Goal: Find specific page/section: Find specific page/section

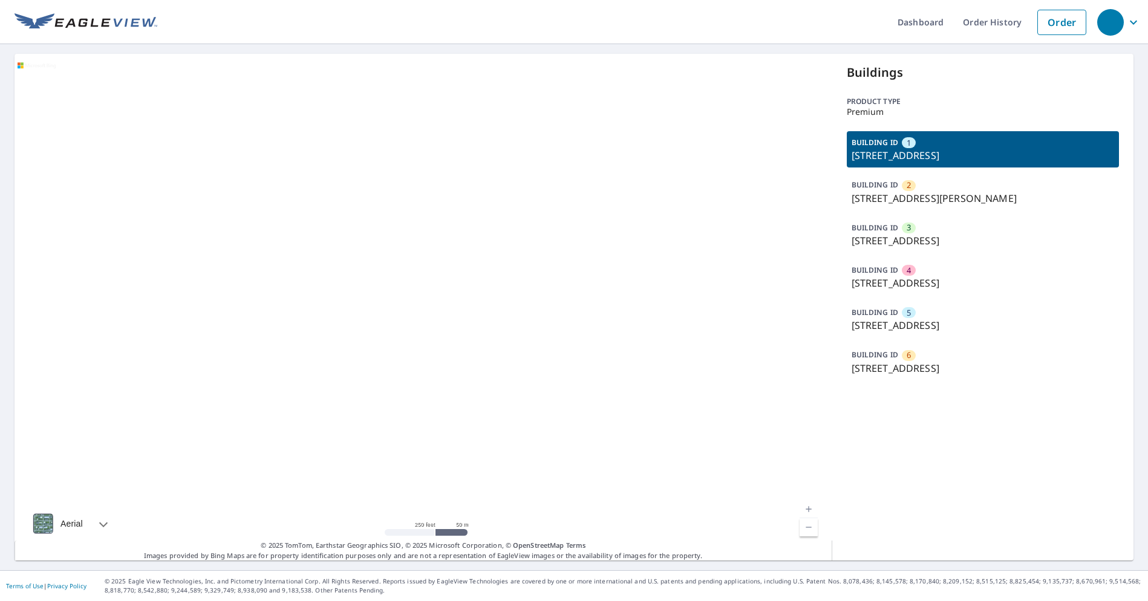
click at [883, 232] on p "BUILDING ID" at bounding box center [874, 227] width 47 height 10
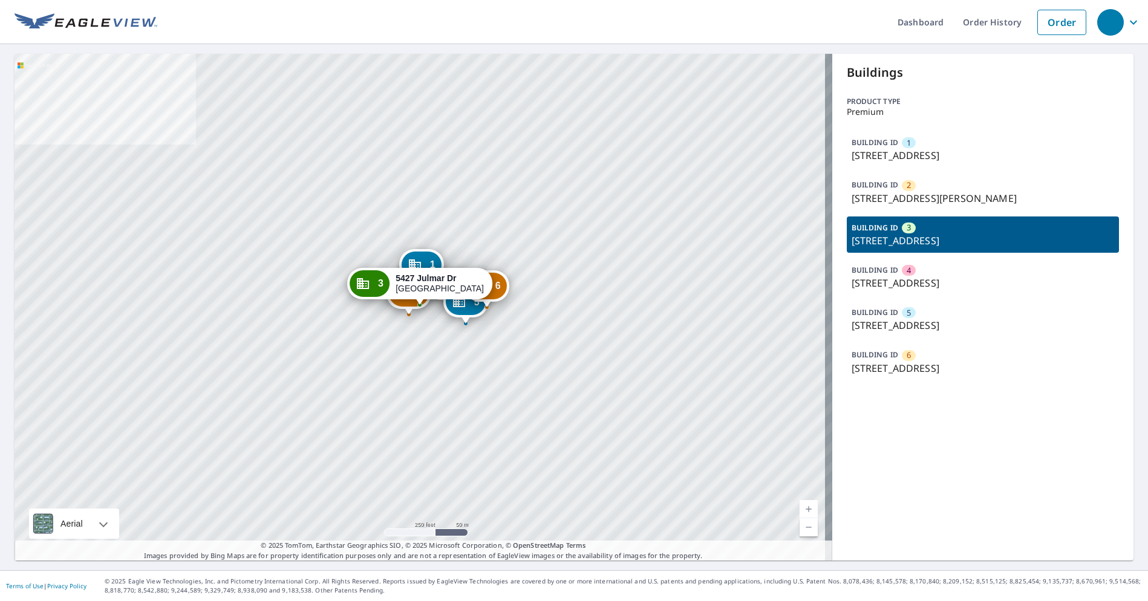
click at [883, 232] on p "BUILDING ID" at bounding box center [874, 227] width 47 height 10
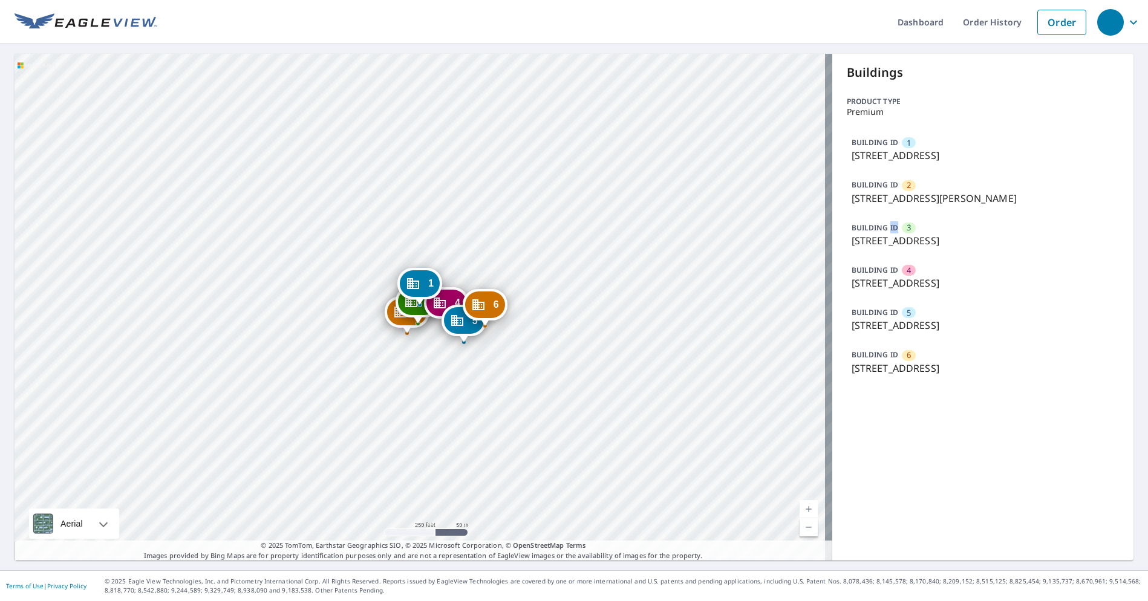
drag, startPoint x: 883, startPoint y: 232, endPoint x: 871, endPoint y: 235, distance: 13.1
click at [882, 234] on div "BUILDING ID 3 5427 Julmar Dr, Cincinnati, OH, 45238" at bounding box center [982, 234] width 273 height 36
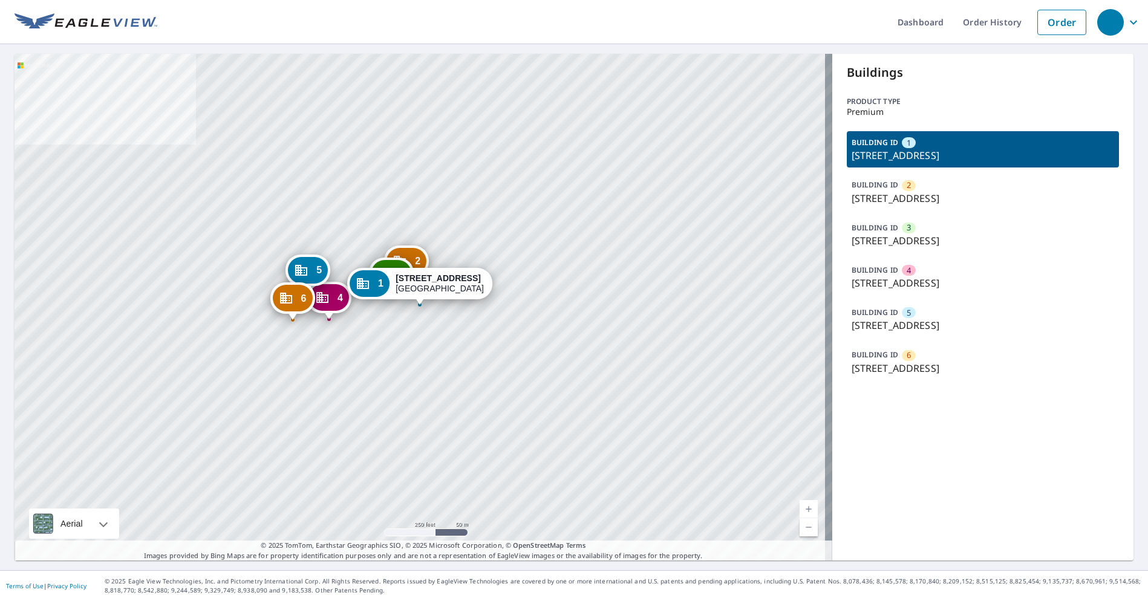
click at [890, 321] on p "[STREET_ADDRESS]" at bounding box center [982, 325] width 263 height 15
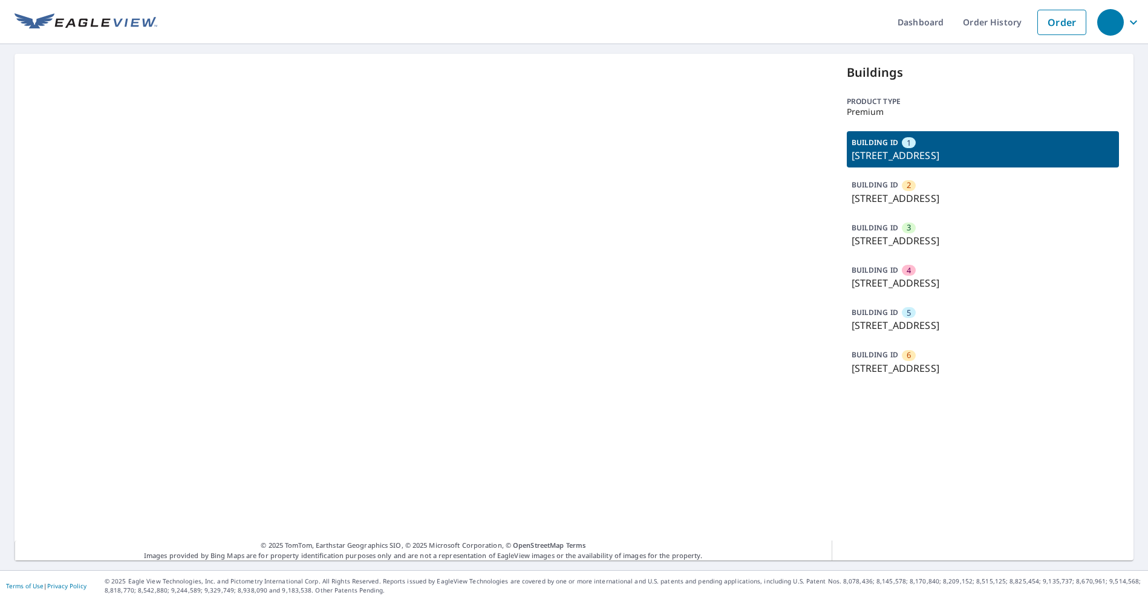
click at [937, 325] on p "3442 Lumardo Ave, Cincinnati, OH, 45238" at bounding box center [982, 325] width 263 height 15
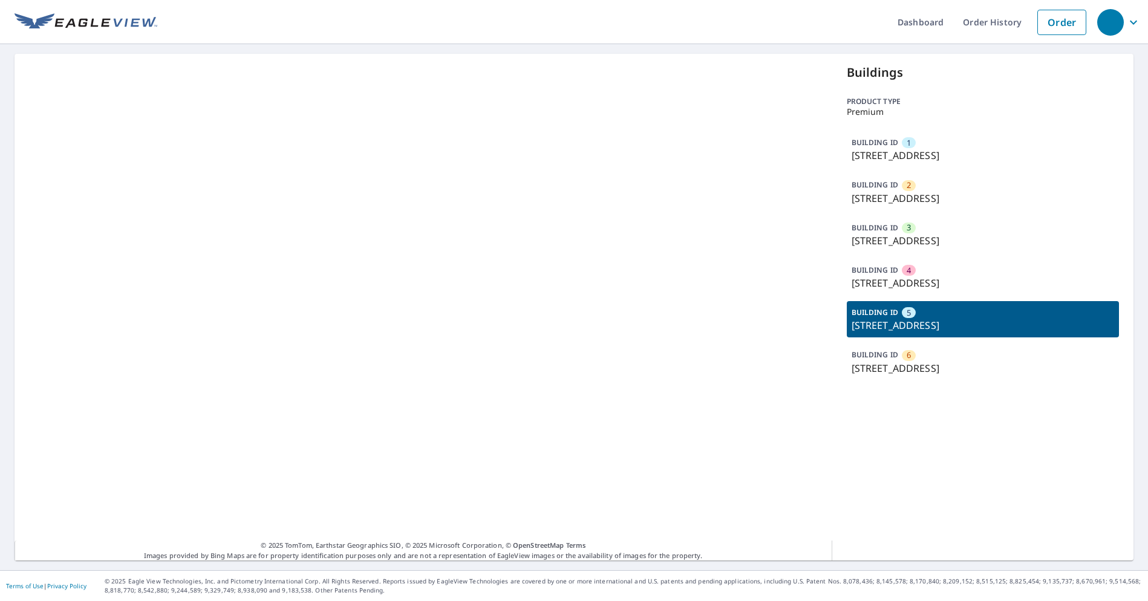
click at [934, 326] on p "3442 Lumardo Ave, Cincinnati, OH, 45238" at bounding box center [982, 325] width 263 height 15
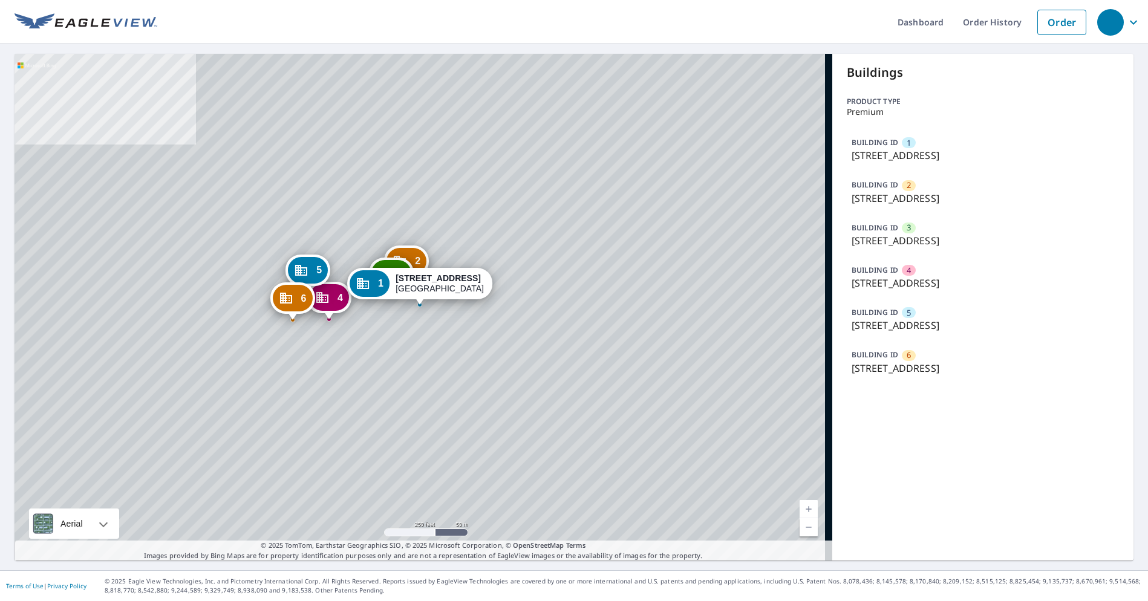
click at [933, 325] on p "3442 Lumardo Ave, Cincinnati, OH, 45238" at bounding box center [982, 325] width 263 height 15
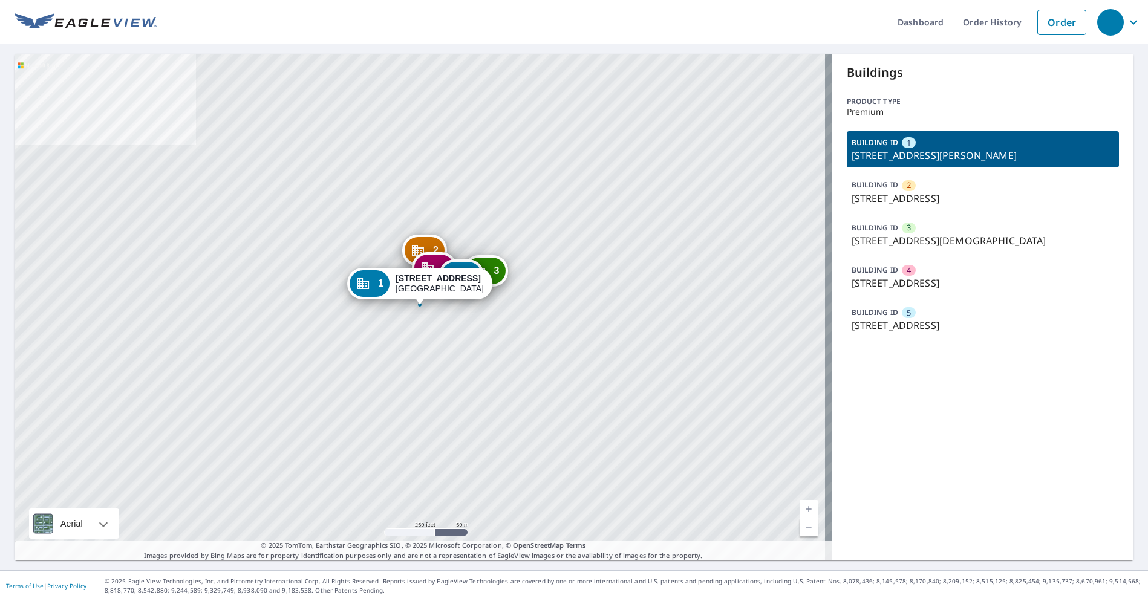
click at [907, 312] on div "5" at bounding box center [908, 312] width 14 height 11
click at [952, 328] on p "[STREET_ADDRESS]" at bounding box center [982, 325] width 263 height 15
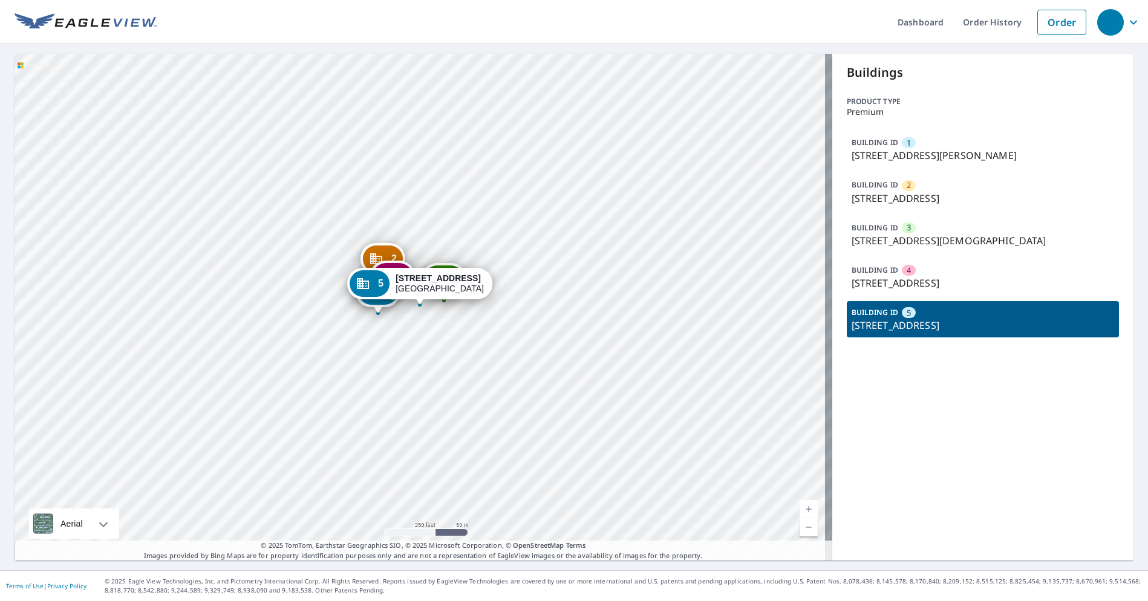
click at [952, 328] on p "[STREET_ADDRESS]" at bounding box center [982, 325] width 263 height 15
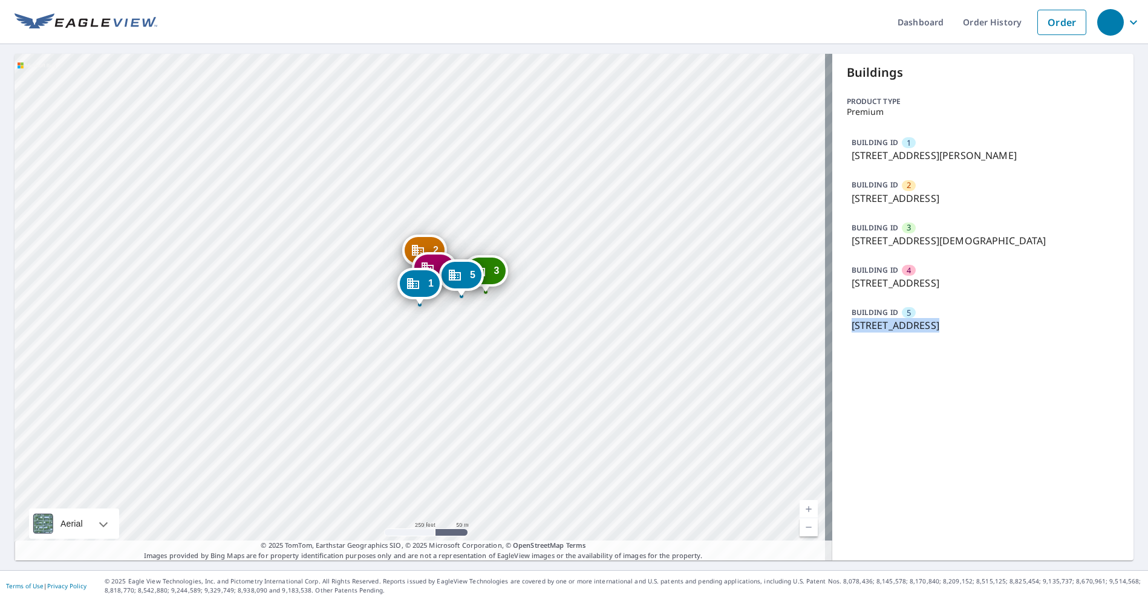
click at [951, 333] on div "BUILDING ID 5 [STREET_ADDRESS]" at bounding box center [982, 319] width 273 height 36
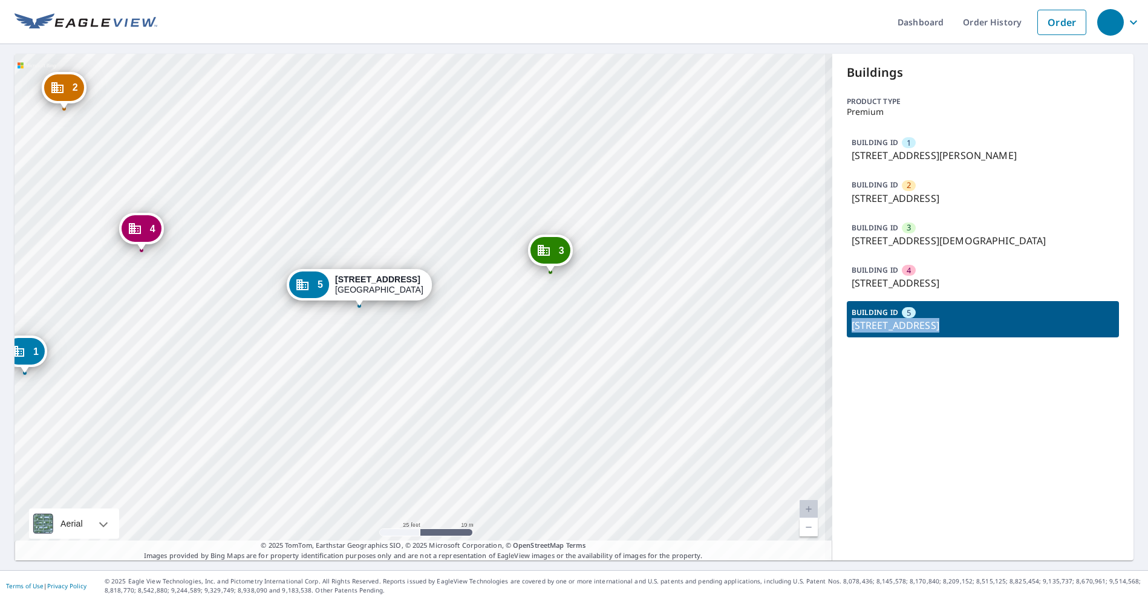
click at [535, 378] on div "1 [STREET_ADDRESS] 2 [STREET_ADDRESS] 3 [STREET_ADDRESS] 4 [STREET_ADDRESS] 5 […" at bounding box center [423, 307] width 817 height 507
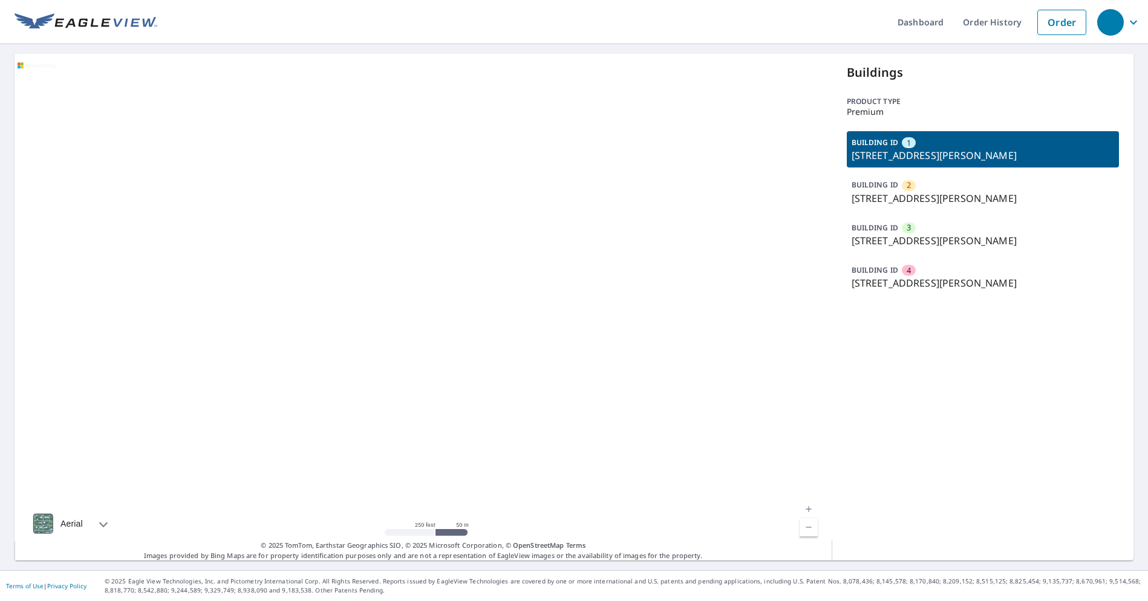
click at [946, 232] on div "BUILDING ID 3 2849 Saint Catherine Pl, Cincinnati, OH, 45211" at bounding box center [982, 234] width 273 height 36
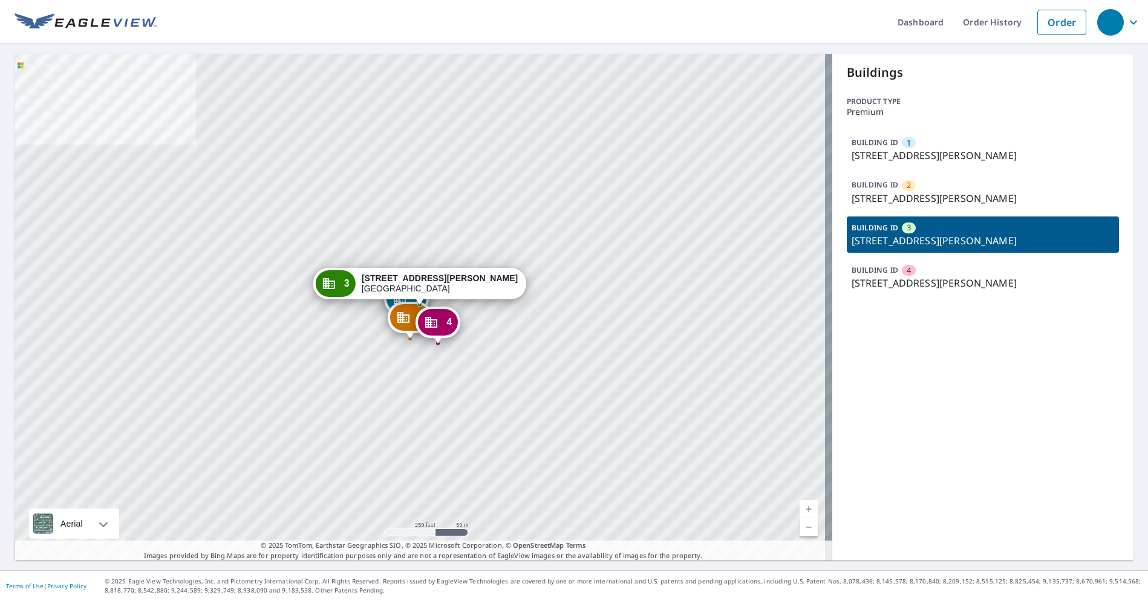
click at [946, 232] on div "BUILDING ID 3 2849 Saint Catherine Pl, Cincinnati, OH, 45211" at bounding box center [982, 234] width 273 height 36
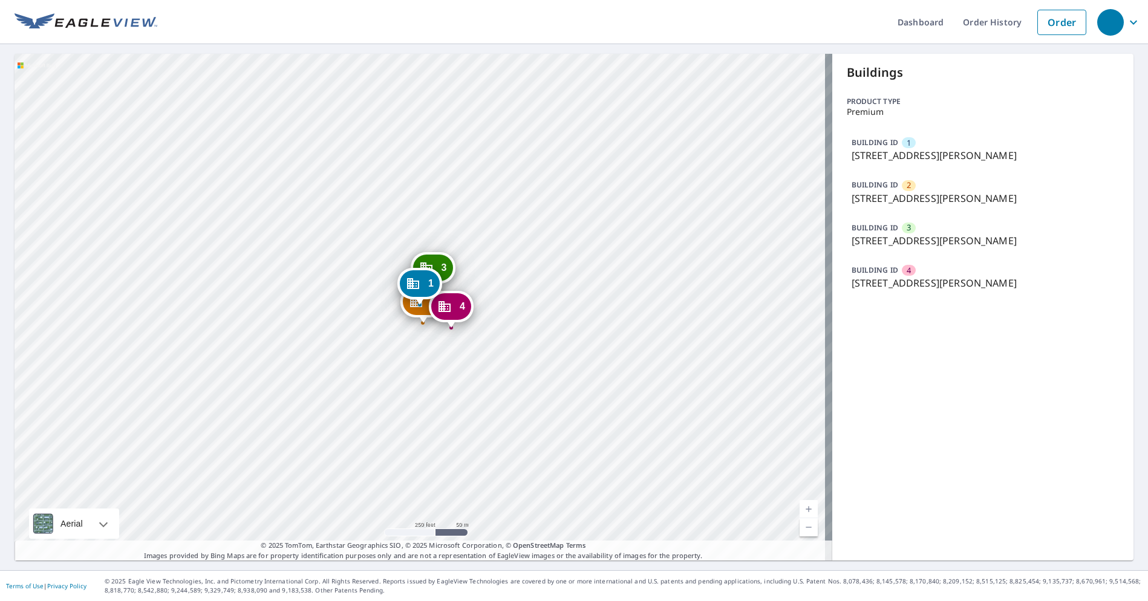
click at [946, 232] on div "BUILDING ID 3 2849 Saint Catherine Pl, Cincinnati, OH, 45211" at bounding box center [982, 234] width 273 height 36
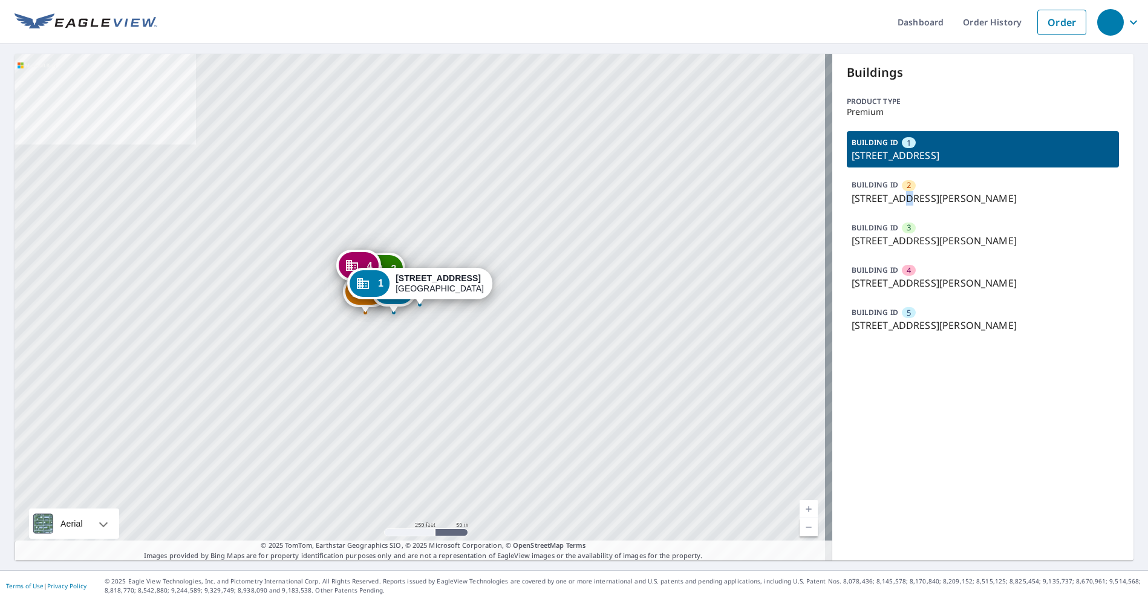
click at [892, 197] on p "3728 Saint Martins Pl, Cincinnati, OH, 45211" at bounding box center [982, 198] width 263 height 15
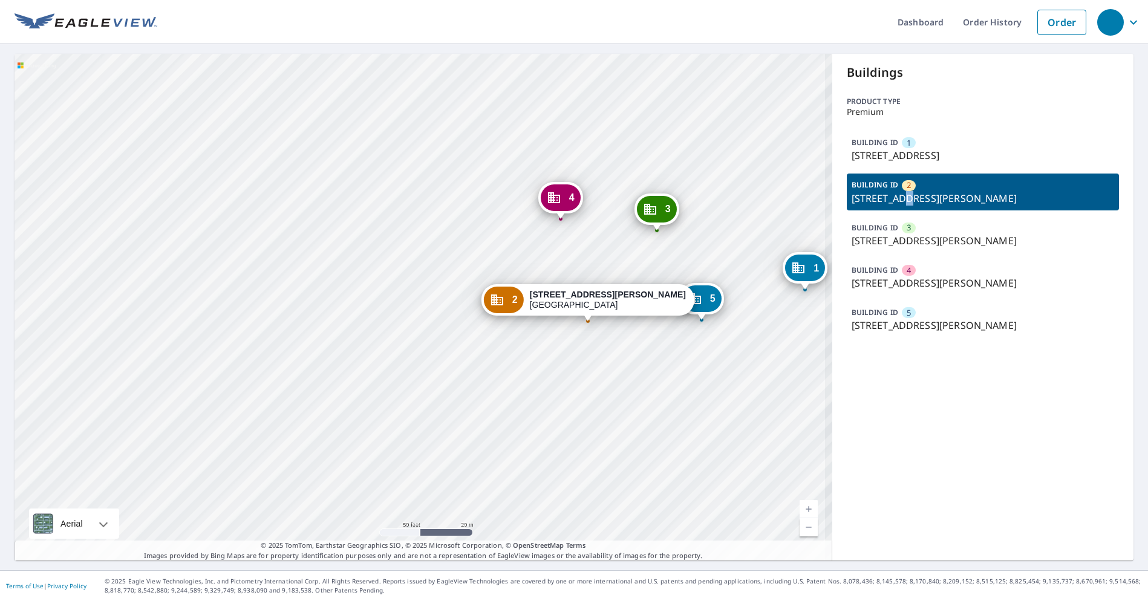
drag, startPoint x: 414, startPoint y: 311, endPoint x: 349, endPoint y: 157, distance: 166.4
click at [349, 157] on div "1 3633 Glenmore Ave Cincinnati, OH 45211 3 3729 Harding Ave Cincinnati, OH 4521…" at bounding box center [423, 307] width 817 height 507
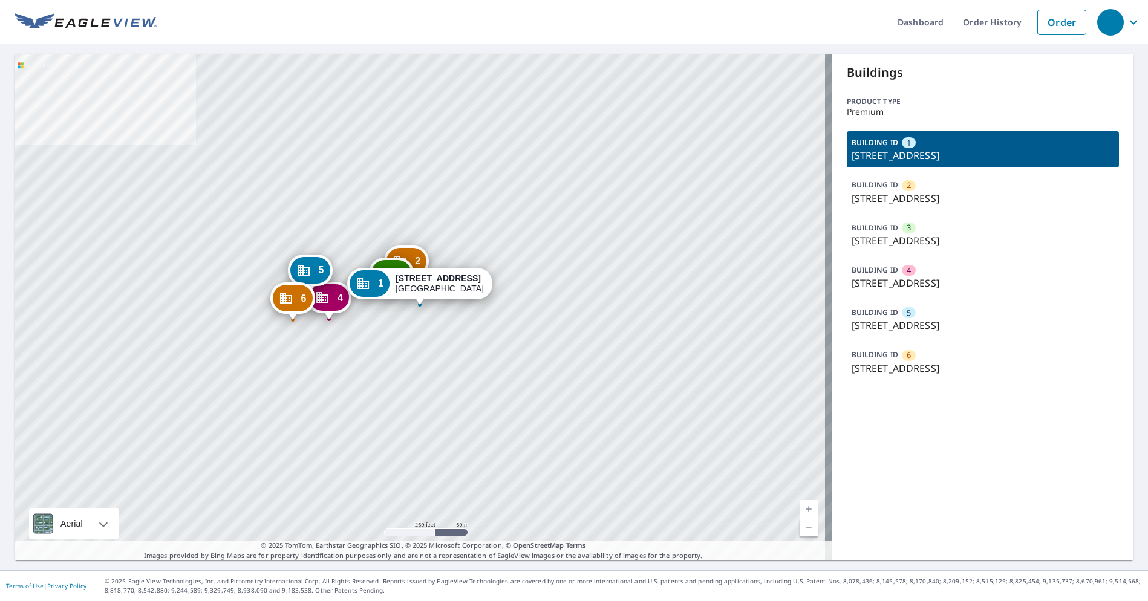
drag, startPoint x: 472, startPoint y: 160, endPoint x: 453, endPoint y: 158, distance: 18.8
click at [471, 158] on div "2 [STREET_ADDRESS] 3 [STREET_ADDRESS] 4 [STREET_ADDRESS] 5 [STREET_ADDRESS][GEO…" at bounding box center [423, 307] width 817 height 507
click at [896, 236] on p "2832 Rosebud Dr, Cincinnati, OH, 45238" at bounding box center [982, 240] width 263 height 15
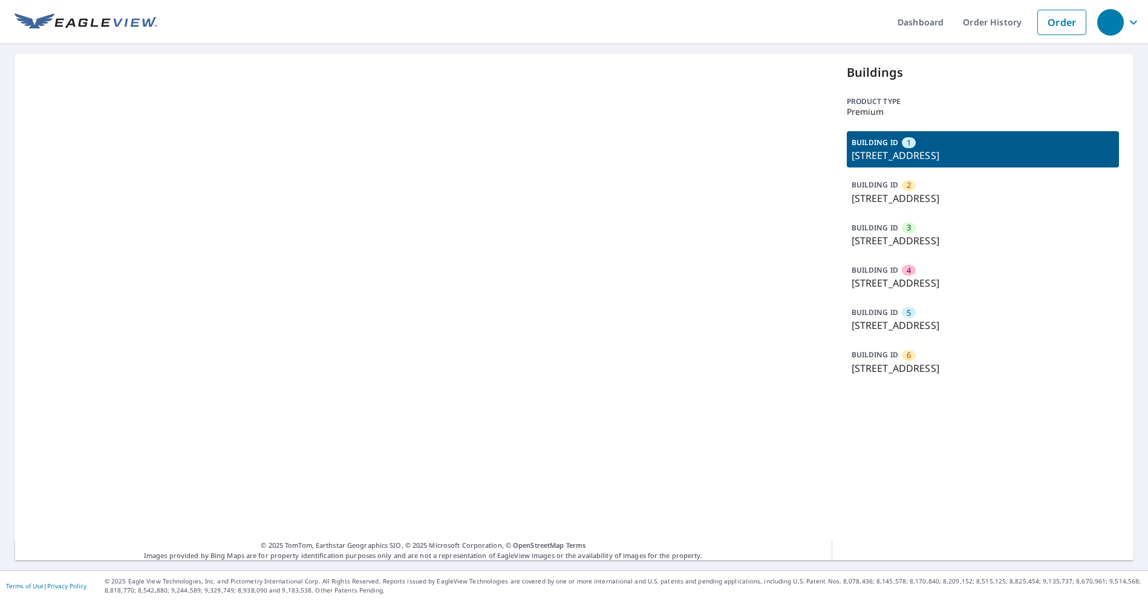
click at [904, 230] on div "3" at bounding box center [908, 227] width 14 height 11
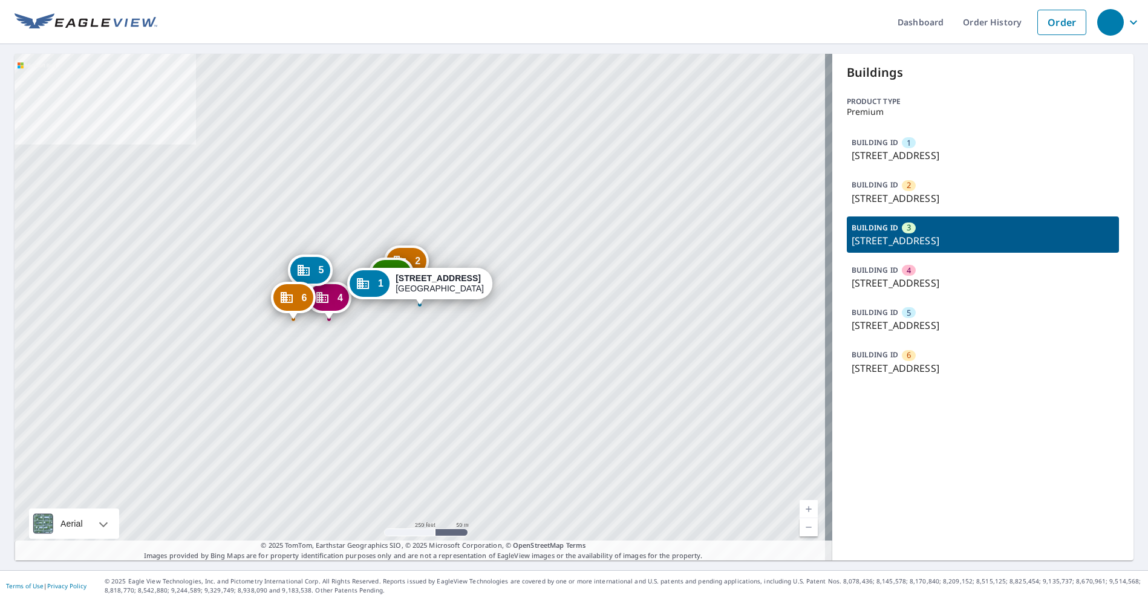
click at [904, 230] on div "3" at bounding box center [908, 227] width 14 height 11
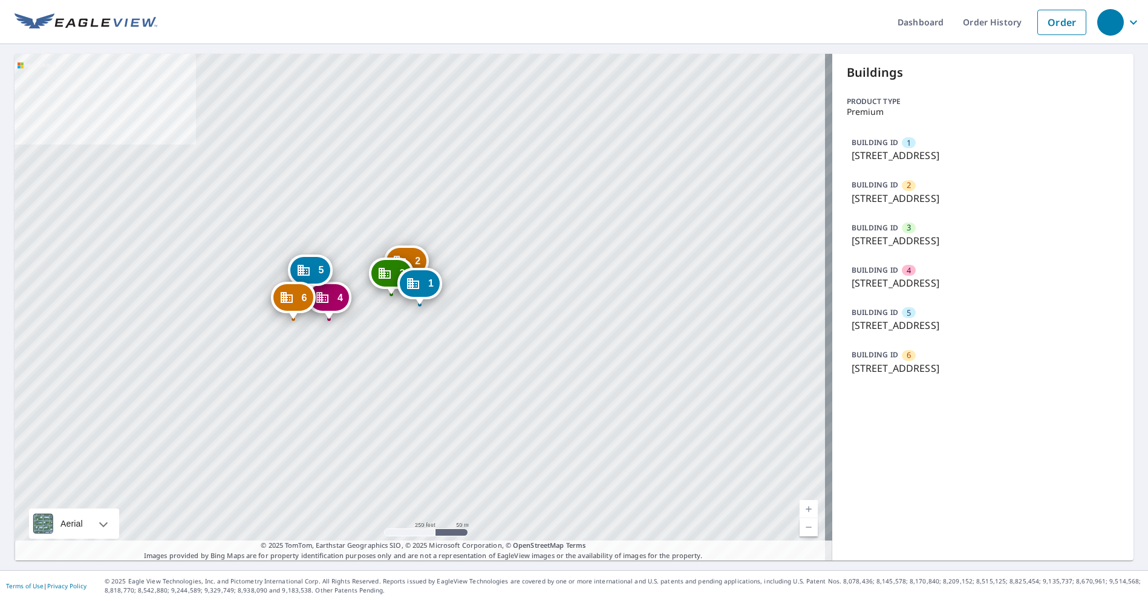
drag, startPoint x: 904, startPoint y: 230, endPoint x: 882, endPoint y: 231, distance: 23.0
click at [903, 231] on div "3" at bounding box center [908, 227] width 14 height 11
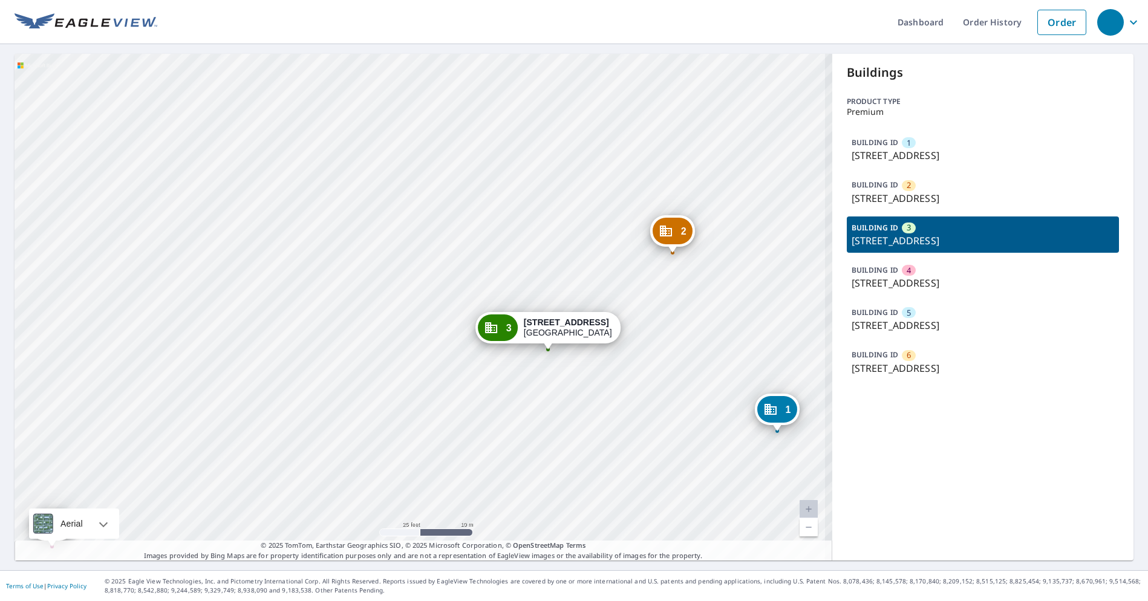
drag, startPoint x: 600, startPoint y: 355, endPoint x: 594, endPoint y: 348, distance: 9.1
click at [594, 348] on div "1 5835 Glenway Ave Cincinnati, OH 45238 2 5857 Glenway Ave Cincinnati, OH 45238…" at bounding box center [423, 307] width 817 height 507
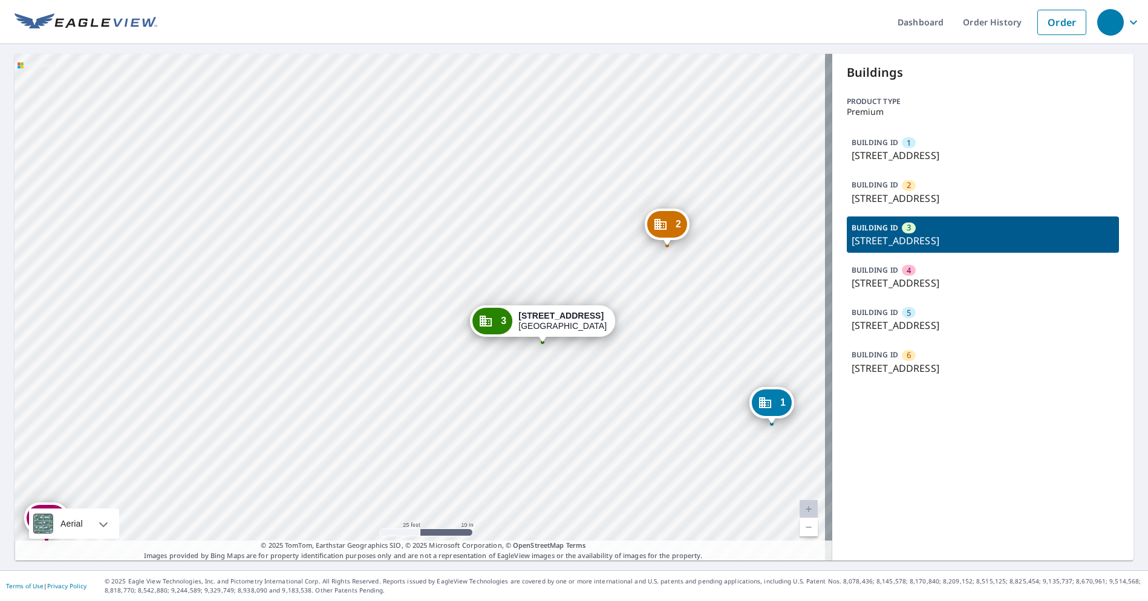
drag, startPoint x: 261, startPoint y: 140, endPoint x: 262, endPoint y: 99, distance: 41.1
click at [261, 137] on div "1 5835 Glenway Ave Cincinnati, OH 45238 2 5857 Glenway Ave Cincinnati, OH 45238…" at bounding box center [423, 307] width 817 height 507
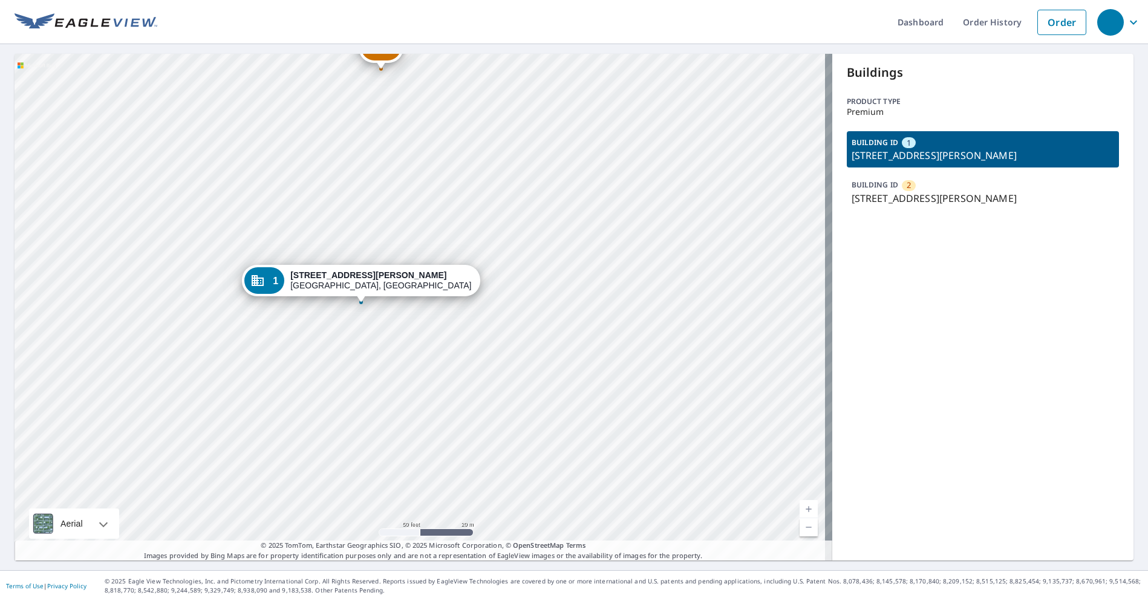
click at [264, 303] on div "2 7775 Brewster Ave Philadelphia, PA 19153 1 7777 Brewster Ave Philadelphia, PA…" at bounding box center [423, 307] width 817 height 507
click at [316, 396] on div "2 7775 Brewster Ave Philadelphia, PA 19153 1 7777 Brewster Ave Philadelphia, PA…" at bounding box center [423, 307] width 817 height 507
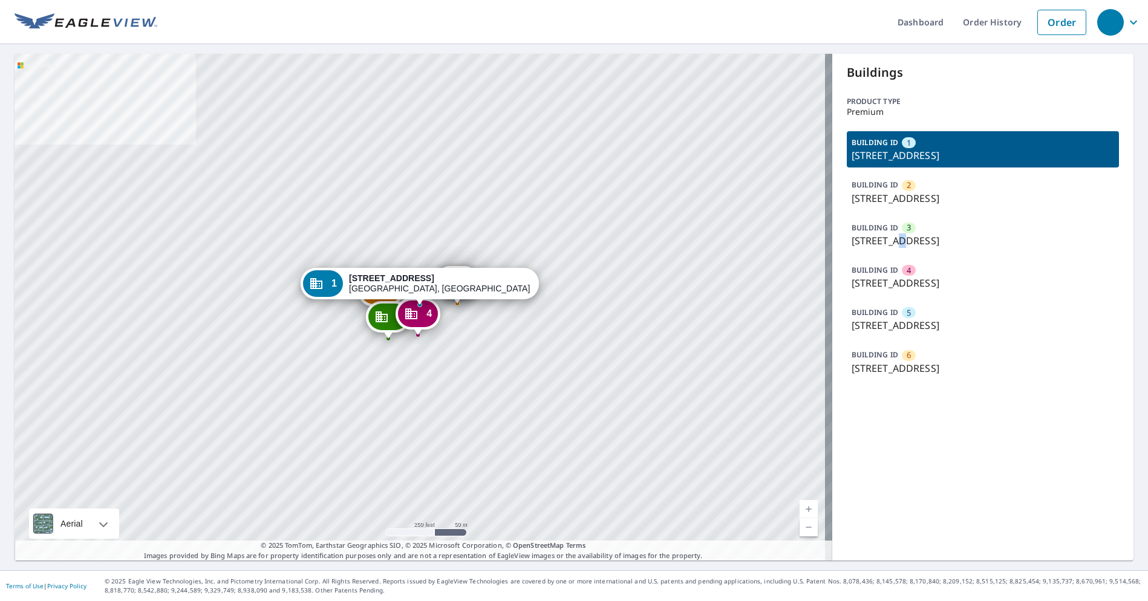
click at [886, 242] on p "2 Keel Ct, Hampton, VA, 23666" at bounding box center [982, 240] width 263 height 15
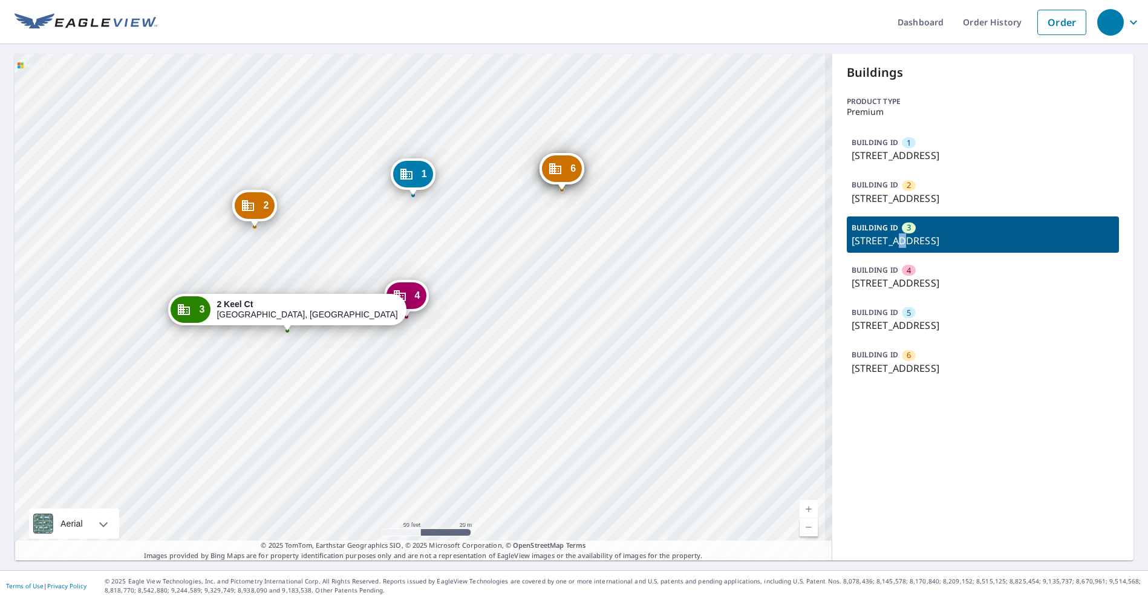
drag, startPoint x: 372, startPoint y: 361, endPoint x: 383, endPoint y: 354, distance: 13.3
click at [383, 354] on div "1 105 E Lakeshore Dr Hampton, VA 23666 2 101 E Lakeshore Dr Hampton, VA 23666 4…" at bounding box center [423, 307] width 817 height 507
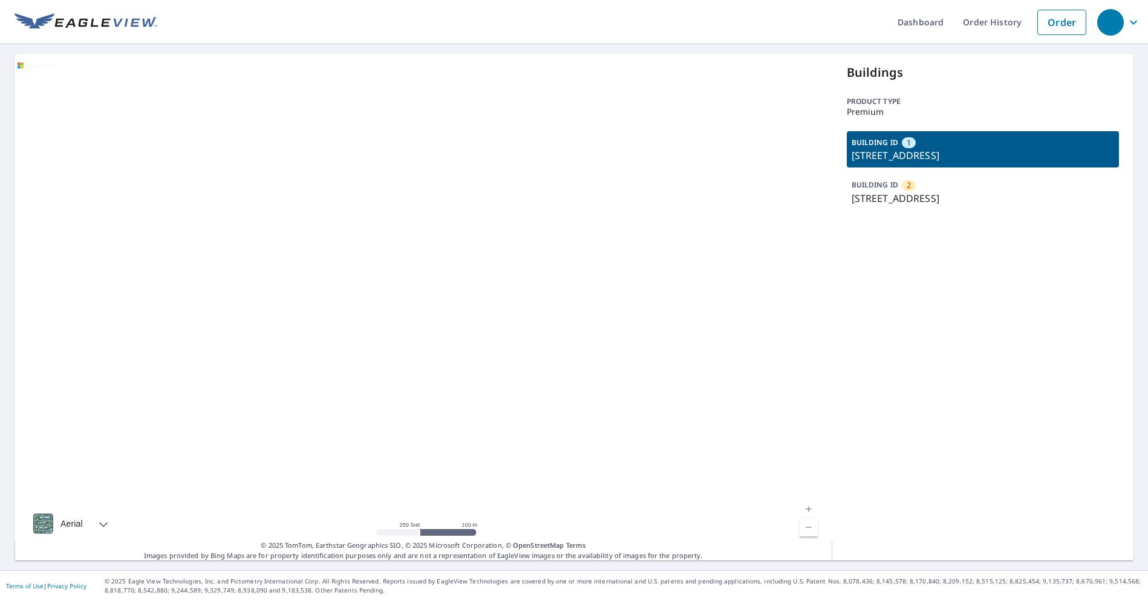
click at [951, 195] on p "[STREET_ADDRESS]" at bounding box center [982, 198] width 263 height 15
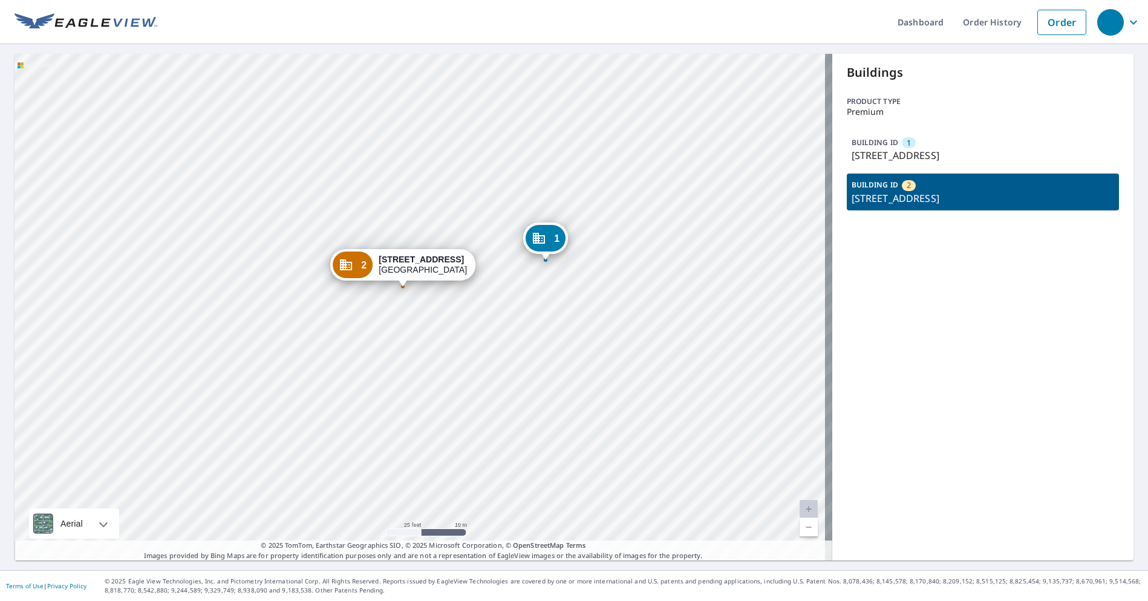
drag, startPoint x: 360, startPoint y: 171, endPoint x: 330, endPoint y: 173, distance: 30.3
click at [361, 172] on div "1 [STREET_ADDRESS] 2 [STREET_ADDRESS]" at bounding box center [423, 307] width 817 height 507
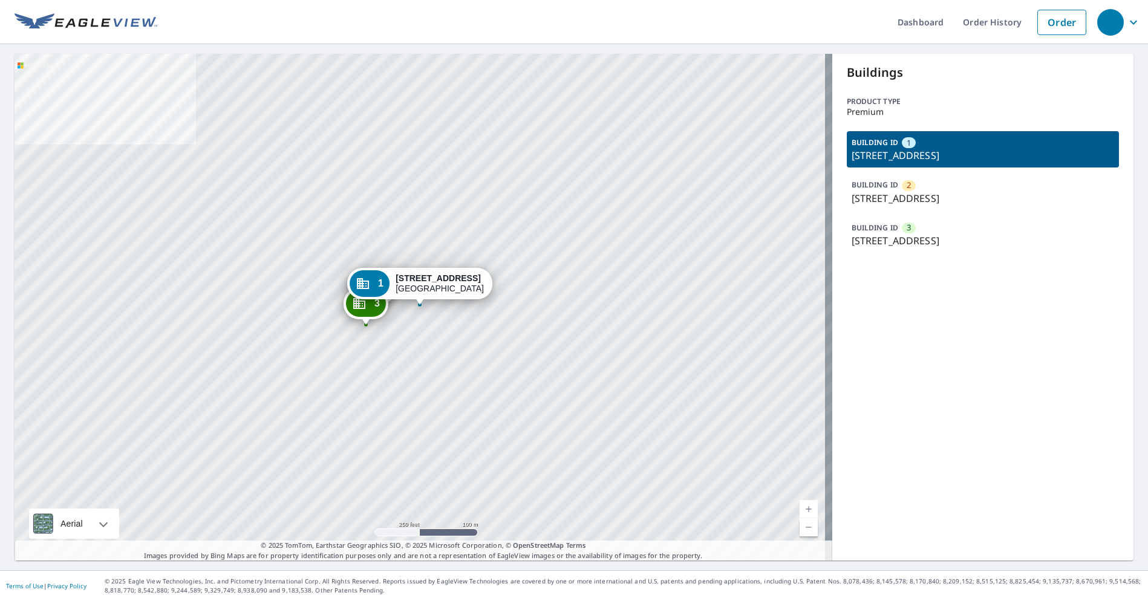
click at [947, 170] on div "BUILDING ID 1 6606 Centerwalk Dr, Winter Park, FL, 32792 BUILDING ID 2 6540 Cen…" at bounding box center [982, 192] width 273 height 122
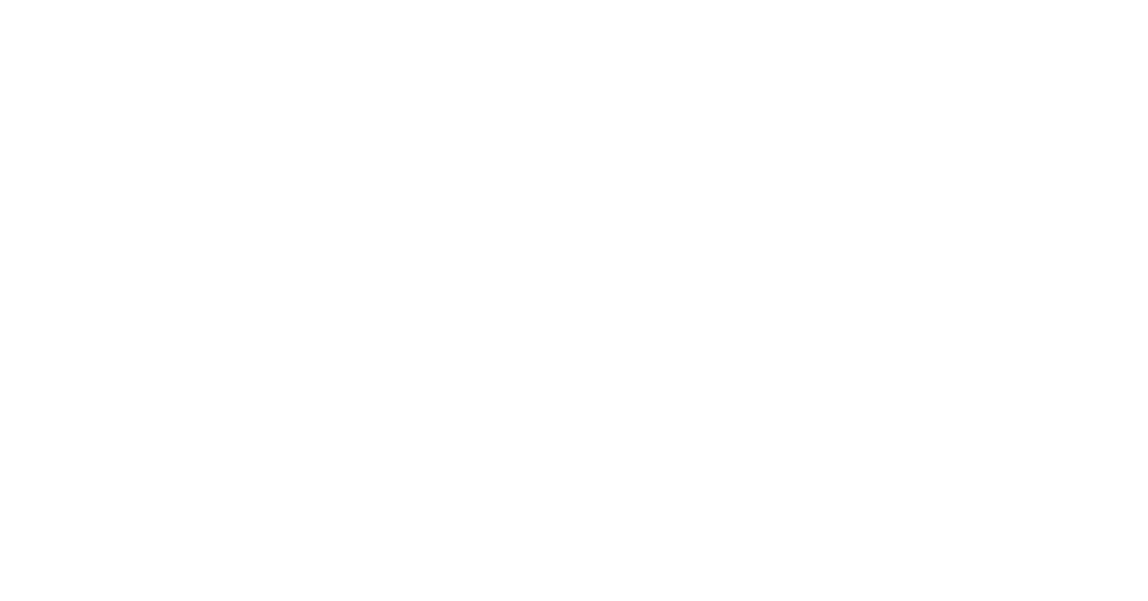
click at [950, 0] on html at bounding box center [574, 0] width 1148 height 0
click at [341, 0] on html at bounding box center [574, 0] width 1148 height 0
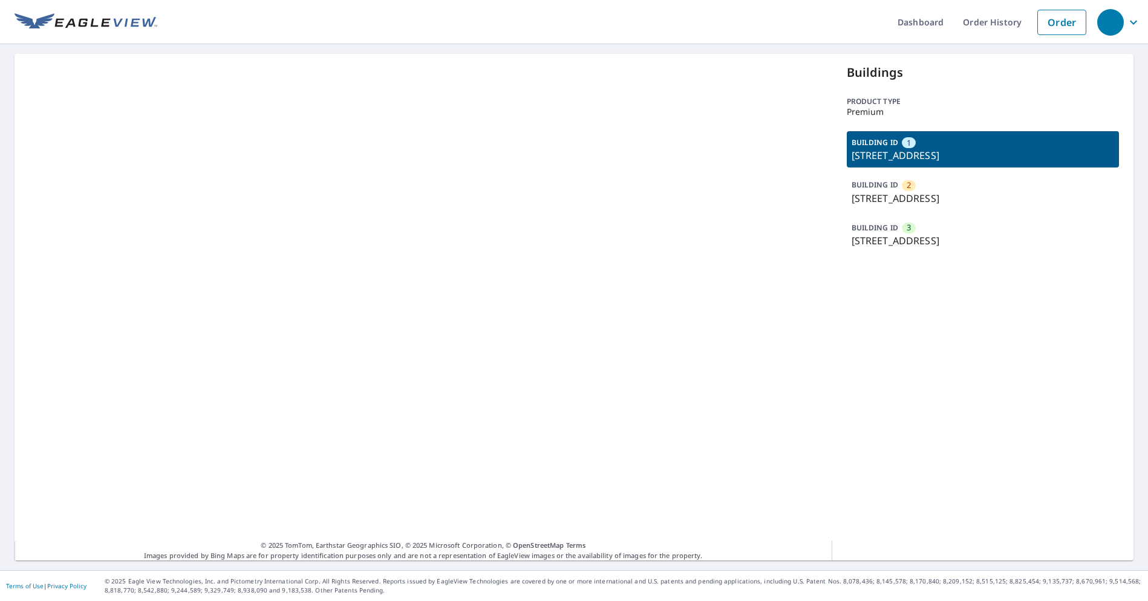
click at [953, 153] on p "[STREET_ADDRESS]" at bounding box center [982, 155] width 263 height 15
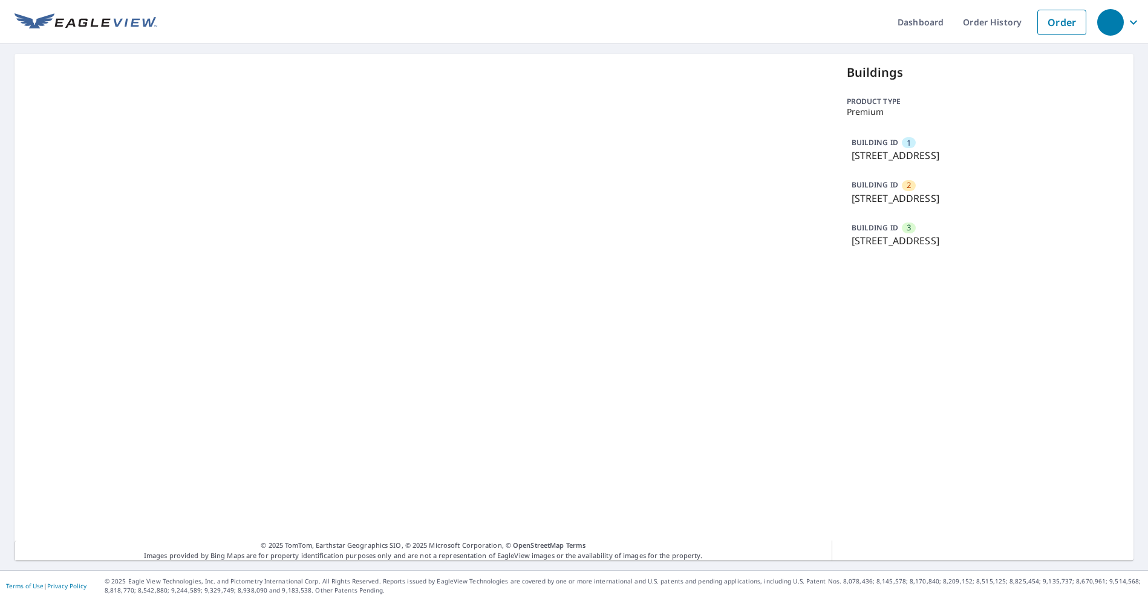
click at [953, 153] on p "[STREET_ADDRESS]" at bounding box center [982, 155] width 263 height 15
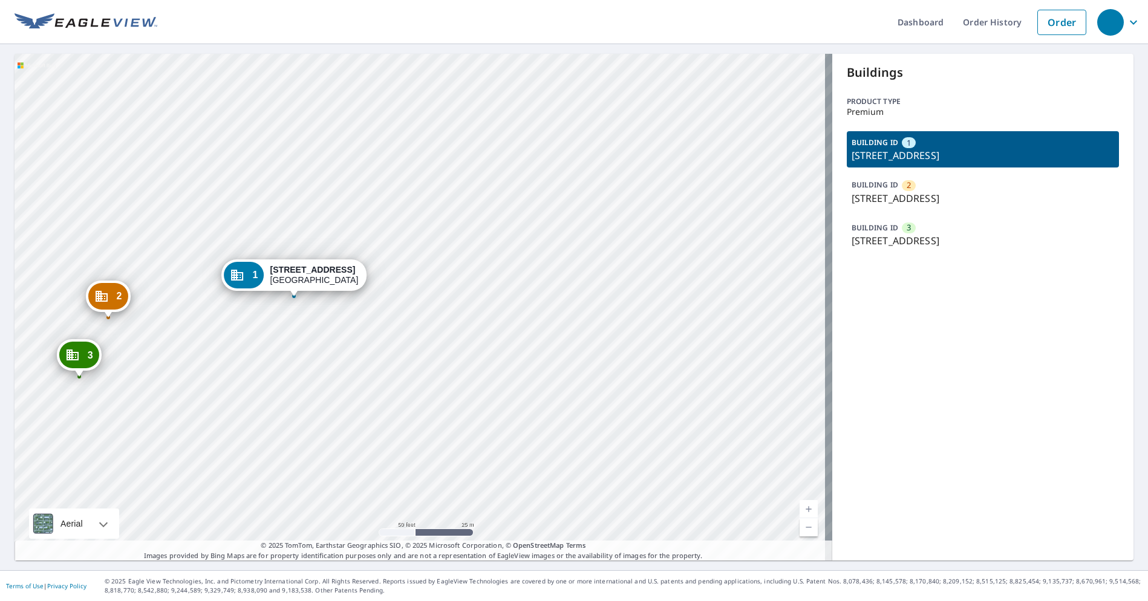
drag, startPoint x: 299, startPoint y: 292, endPoint x: 319, endPoint y: 308, distance: 25.8
click at [319, 308] on div "2 6540 Centerwalk Dr Winter Park, FL 32792 3 6531 Hiddenwalk Dr Winter Park, FL…" at bounding box center [423, 307] width 817 height 507
click at [975, 190] on div "BUILDING ID 2 6540 Centerwalk Dr, Winter Park, FL, 32792" at bounding box center [982, 192] width 273 height 36
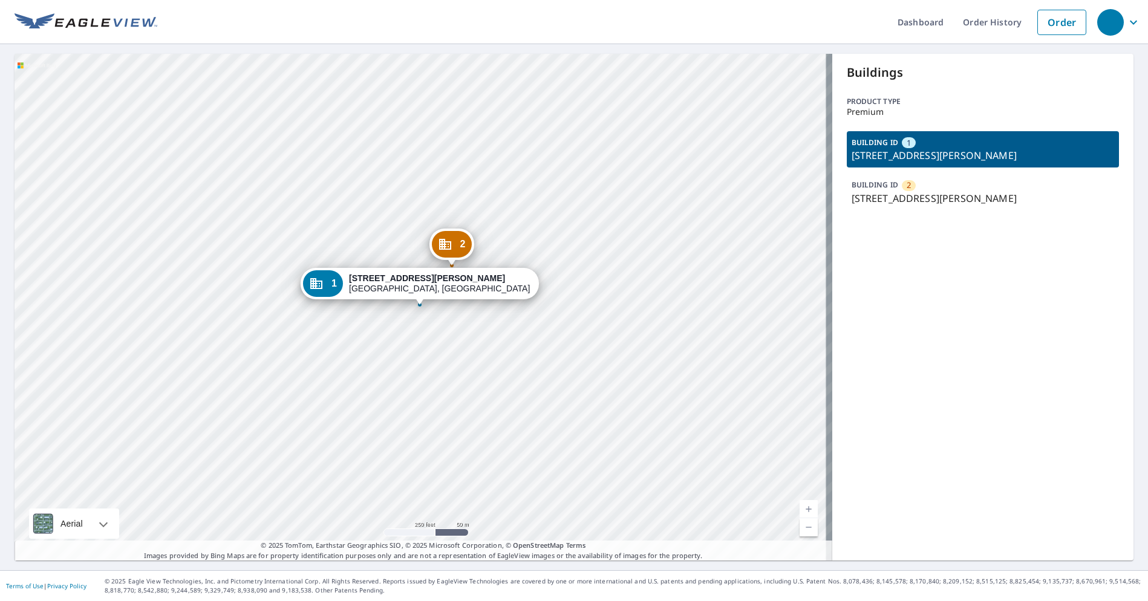
click at [479, 269] on div "1 [STREET_ADDRESS][PERSON_NAME]" at bounding box center [419, 283] width 238 height 31
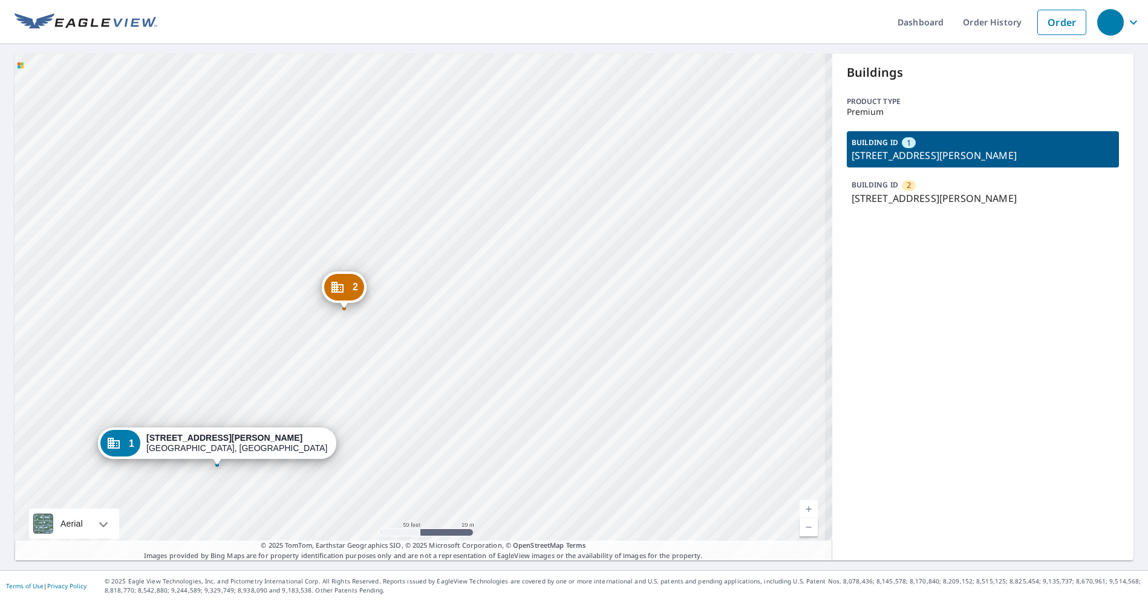
click at [493, 279] on div "2 [STREET_ADDRESS][PERSON_NAME] 1 [STREET_ADDRESS][PERSON_NAME]" at bounding box center [423, 307] width 817 height 507
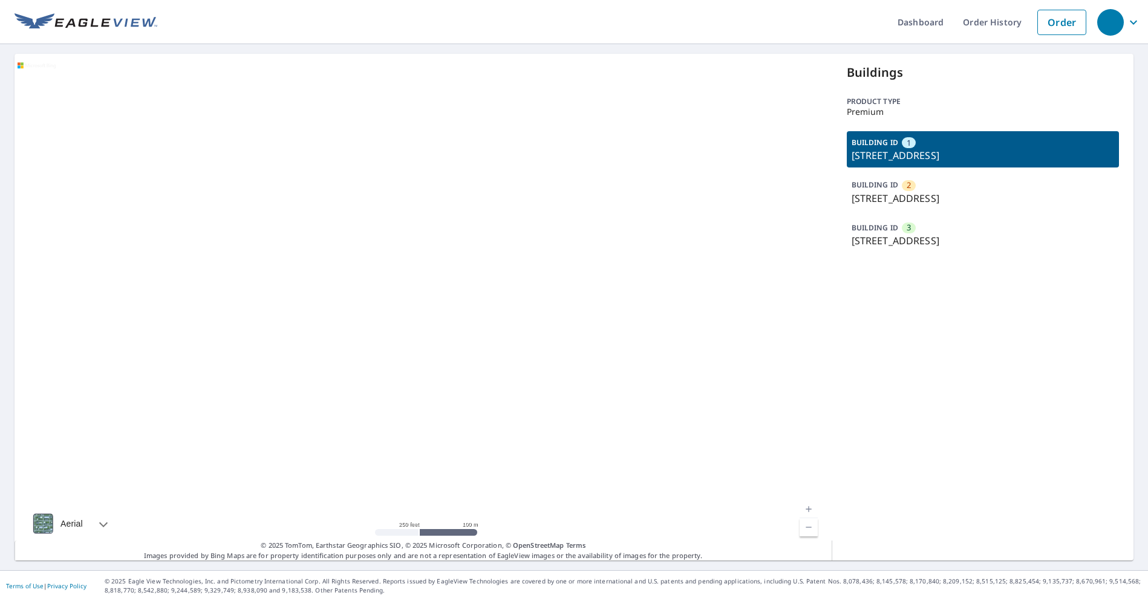
click at [946, 194] on p "6540 Centerwalk Dr, Winter Park, FL, 32792" at bounding box center [982, 198] width 263 height 15
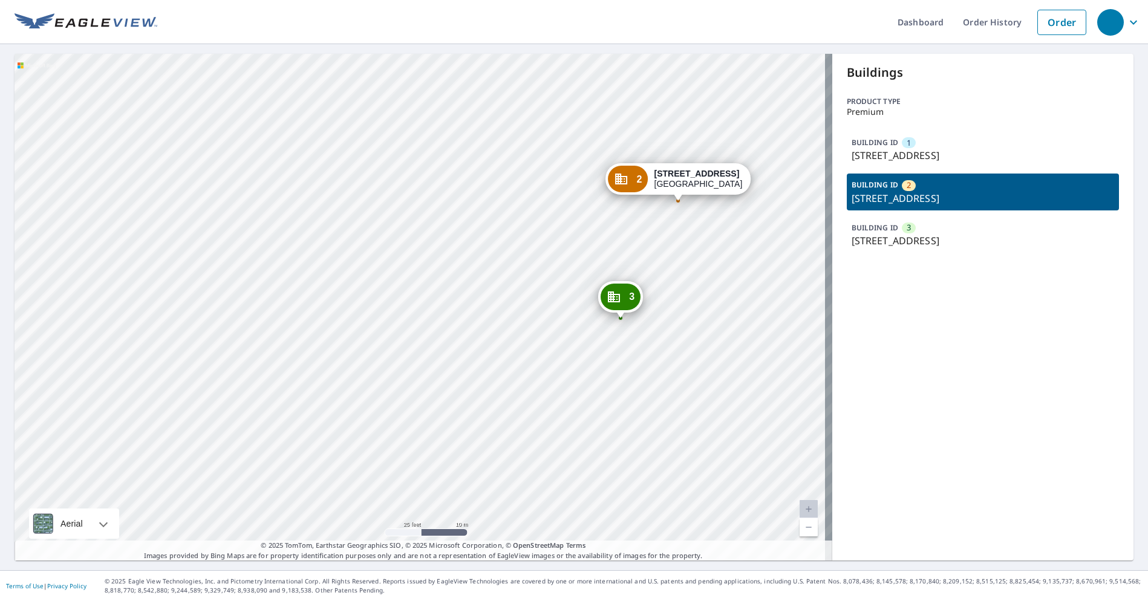
drag, startPoint x: 488, startPoint y: 270, endPoint x: 429, endPoint y: 316, distance: 74.1
click at [429, 316] on div "1 6606 Centerwalk Dr Winter Park, FL 32792 3 6531 Hiddenwalk Dr Winter Park, FL…" at bounding box center [423, 307] width 817 height 507
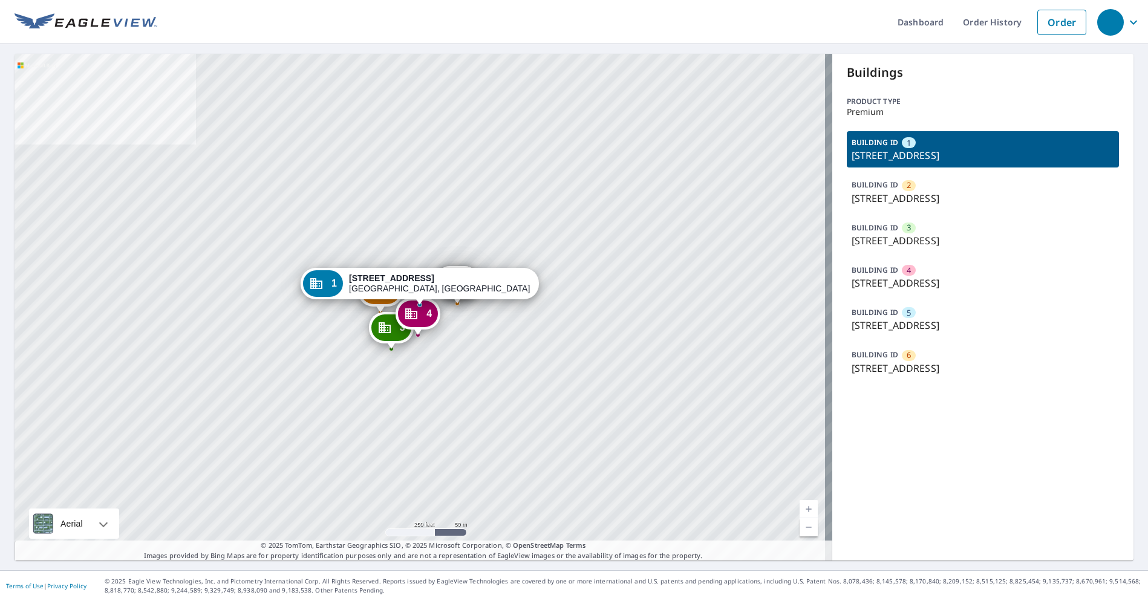
click at [924, 237] on p "2 Keel Ct, Hampton, VA, 23666" at bounding box center [982, 240] width 263 height 15
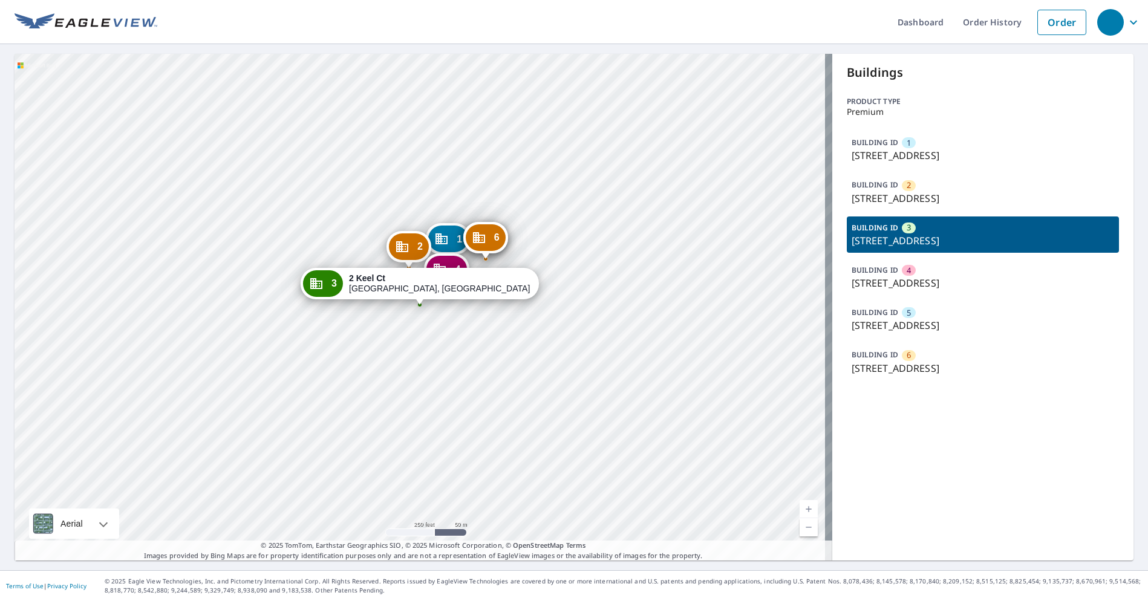
click at [904, 204] on p "101 E Lakeshore Dr, Hampton, VA, 23666" at bounding box center [982, 198] width 263 height 15
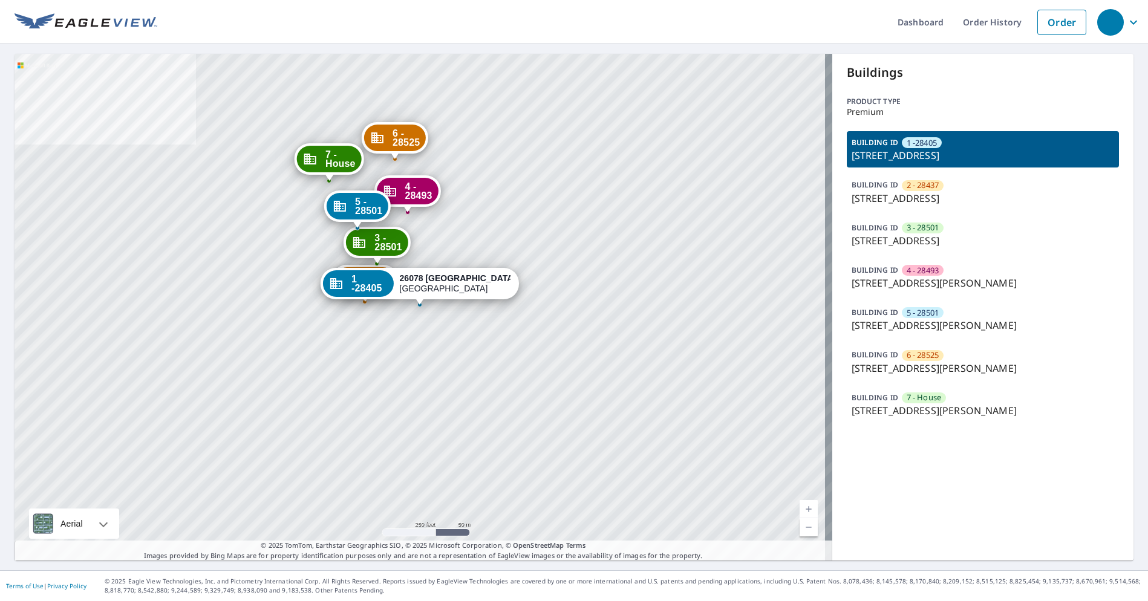
click at [979, 273] on div "BUILDING ID 4 - 28493 [STREET_ADDRESS][PERSON_NAME]" at bounding box center [982, 277] width 273 height 36
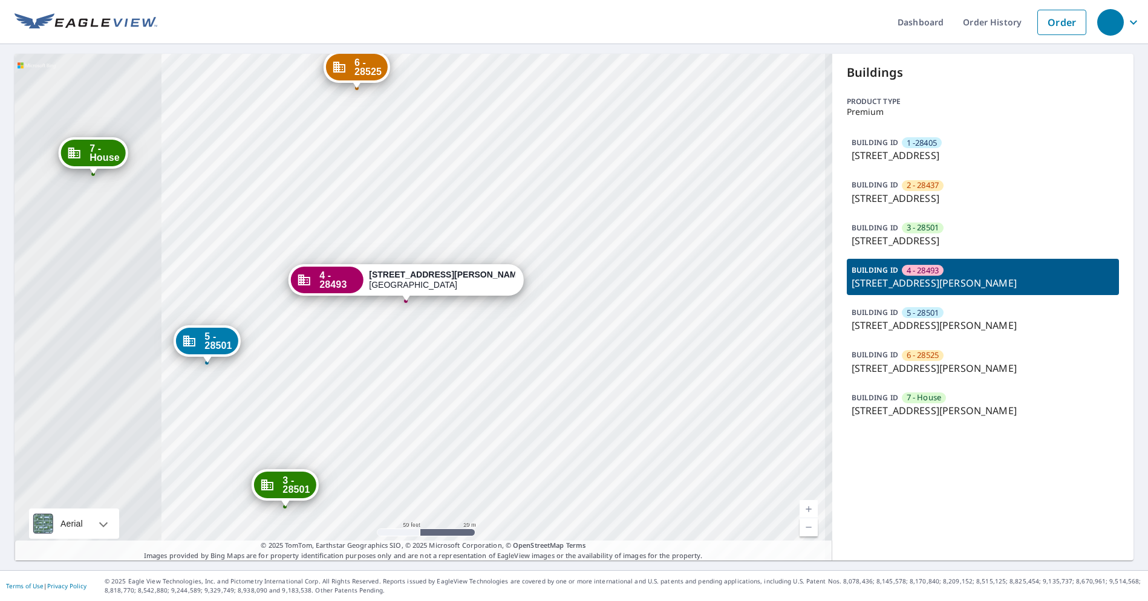
drag, startPoint x: 311, startPoint y: 343, endPoint x: 633, endPoint y: 334, distance: 322.4
click at [633, 334] on div "1 -28405 [GEOGRAPHIC_DATA][PERSON_NAME] 2 - 28437 [STREET_ADDRESS] 3 - 28501 [S…" at bounding box center [423, 307] width 817 height 507
